Goal: Navigation & Orientation: Understand site structure

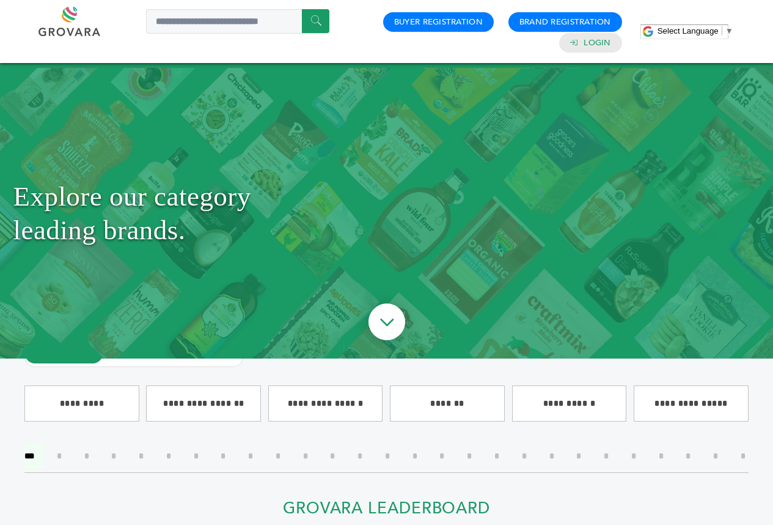
click at [353, 266] on h1 "Explore our category leading brands." at bounding box center [386, 212] width 747 height 229
